Goal: Information Seeking & Learning: Learn about a topic

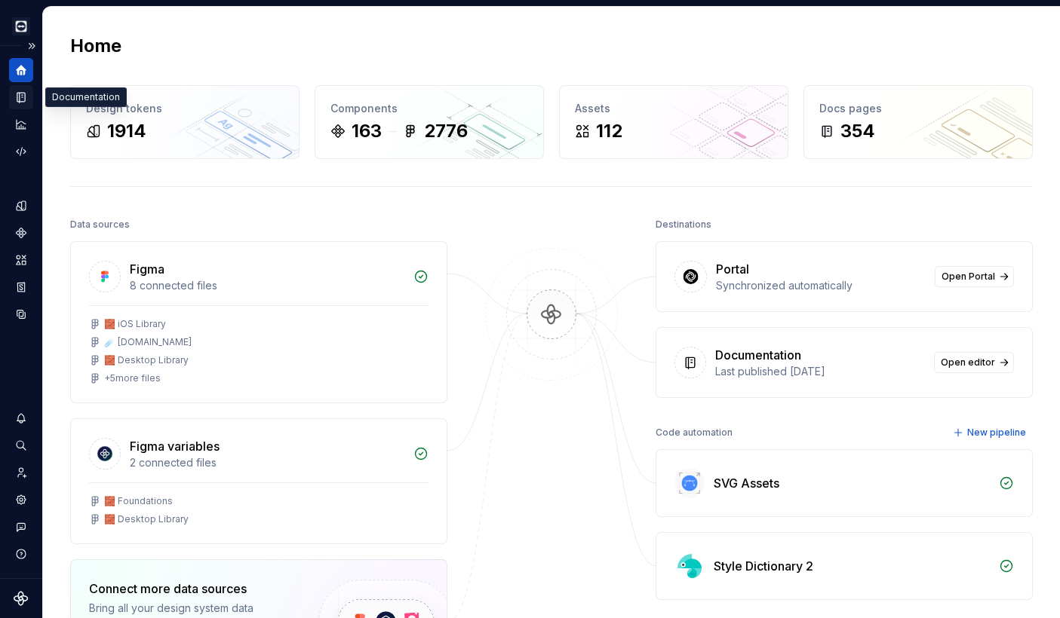
click at [23, 101] on icon "Documentation" at bounding box center [23, 98] width 6 height 8
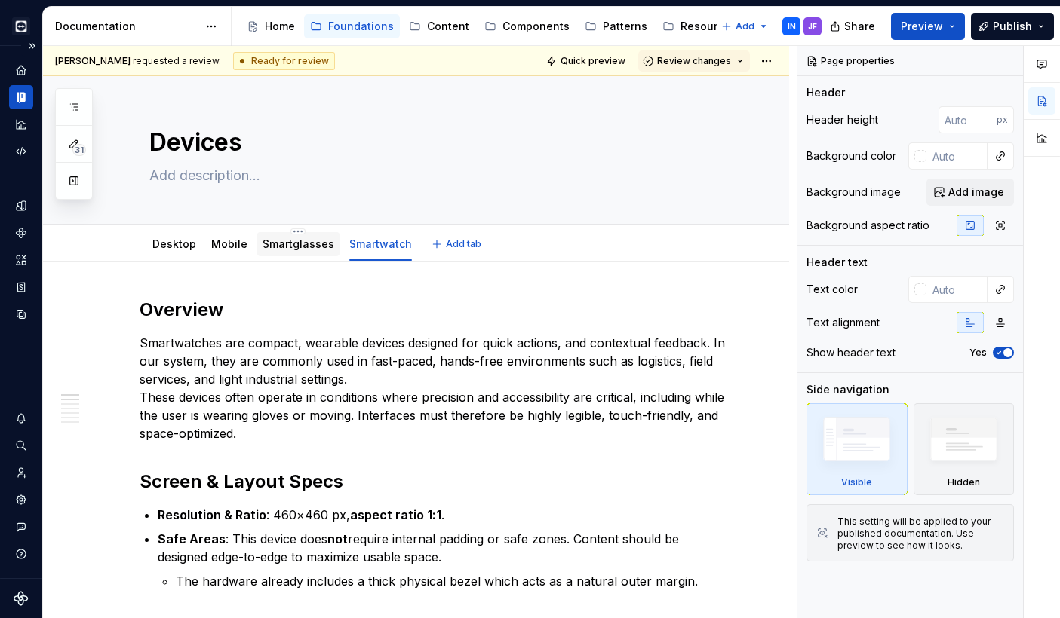
click at [295, 242] on link "Smartglasses" at bounding box center [298, 244] width 72 height 13
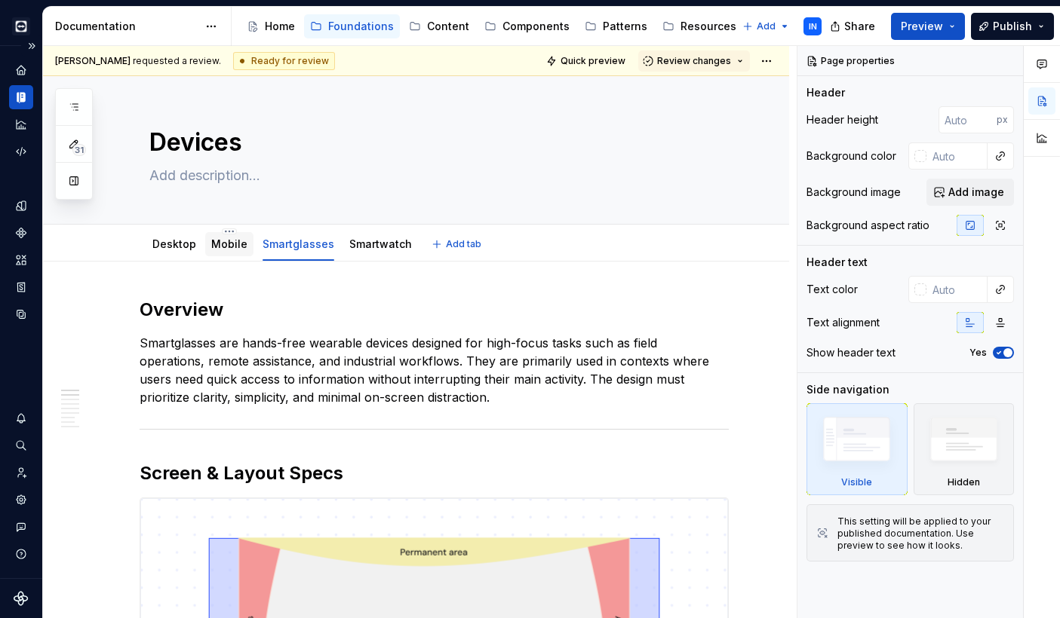
click at [221, 244] on link "Mobile" at bounding box center [229, 244] width 36 height 13
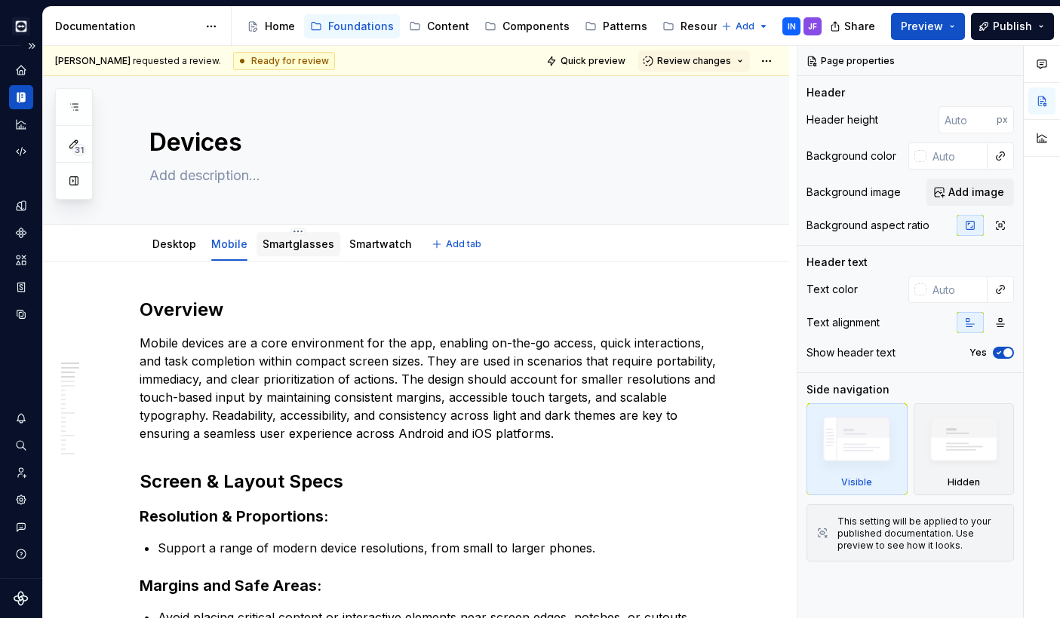
click at [287, 249] on link "Smartglasses" at bounding box center [298, 244] width 72 height 13
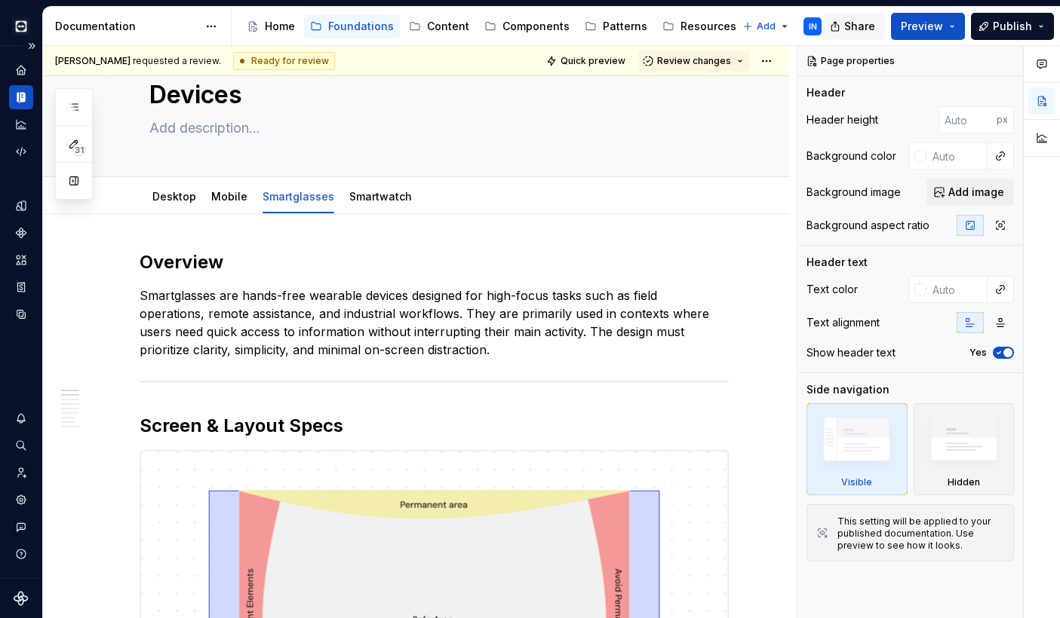
scroll to position [42, 0]
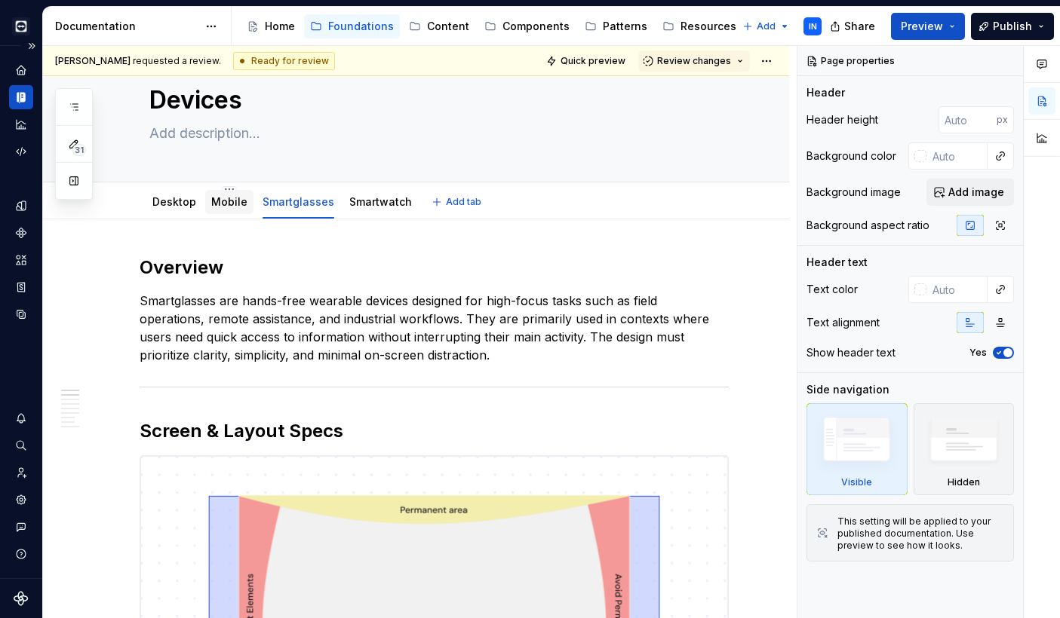
click at [227, 200] on link "Mobile" at bounding box center [229, 201] width 36 height 13
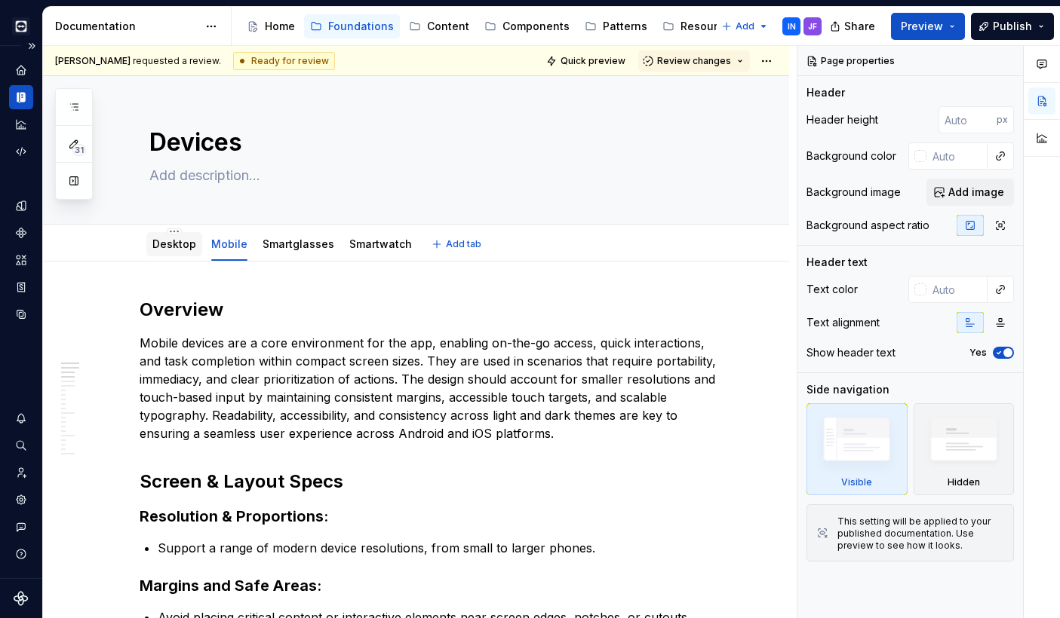
click at [167, 245] on link "Desktop" at bounding box center [174, 244] width 44 height 13
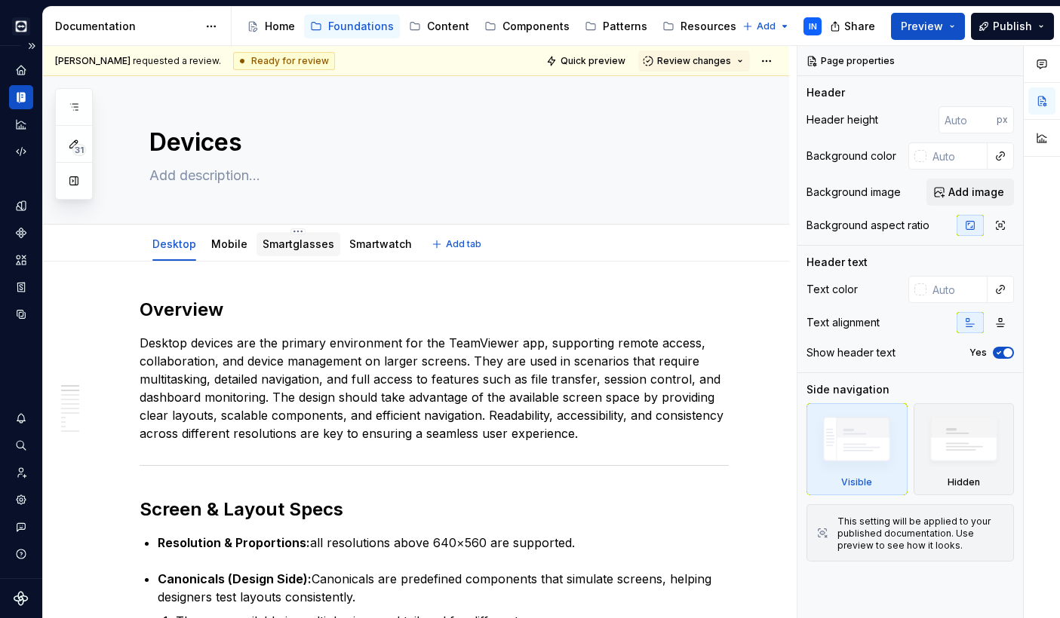
click at [299, 252] on div "Smartglasses" at bounding box center [298, 244] width 72 height 18
click at [305, 244] on link "Smartglasses" at bounding box center [298, 244] width 72 height 13
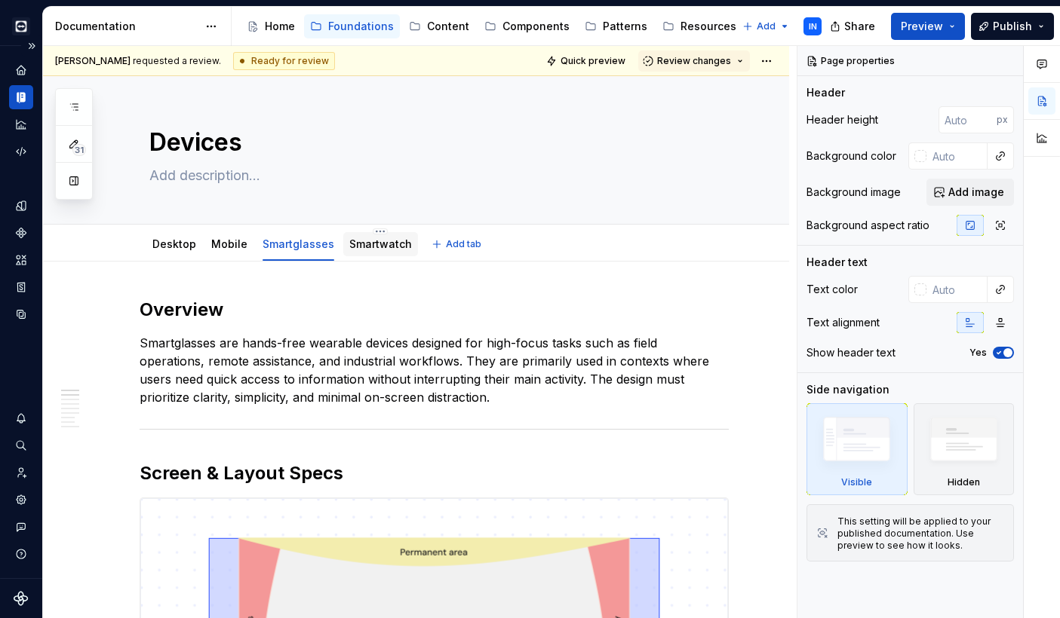
click at [366, 250] on div "Smartwatch" at bounding box center [380, 244] width 63 height 15
click at [363, 244] on link "Smartwatch" at bounding box center [380, 244] width 63 height 13
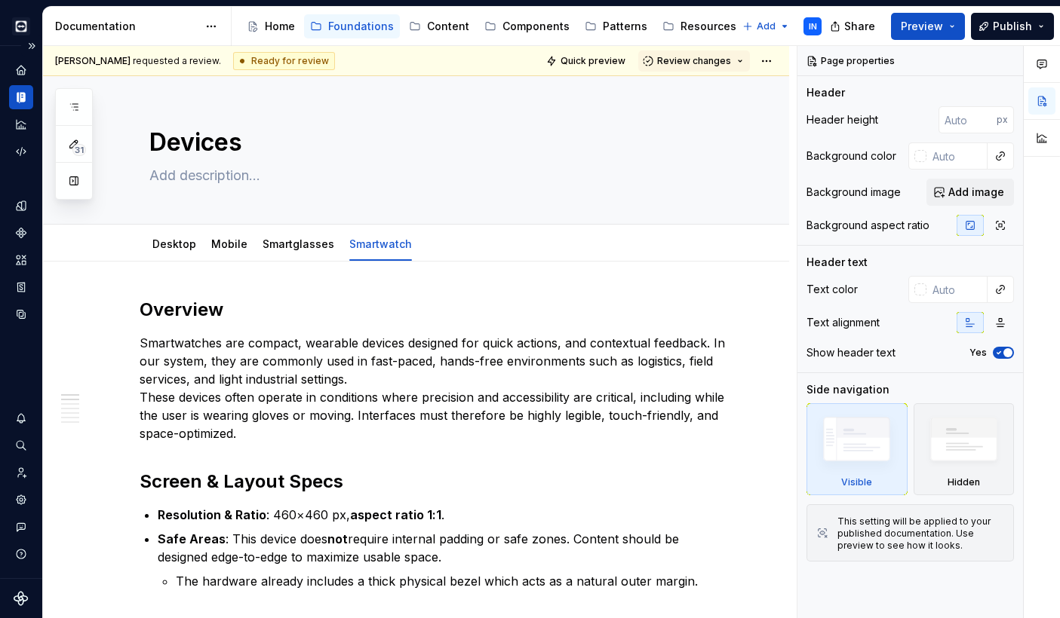
type textarea "*"
